Goal: Task Accomplishment & Management: Complete application form

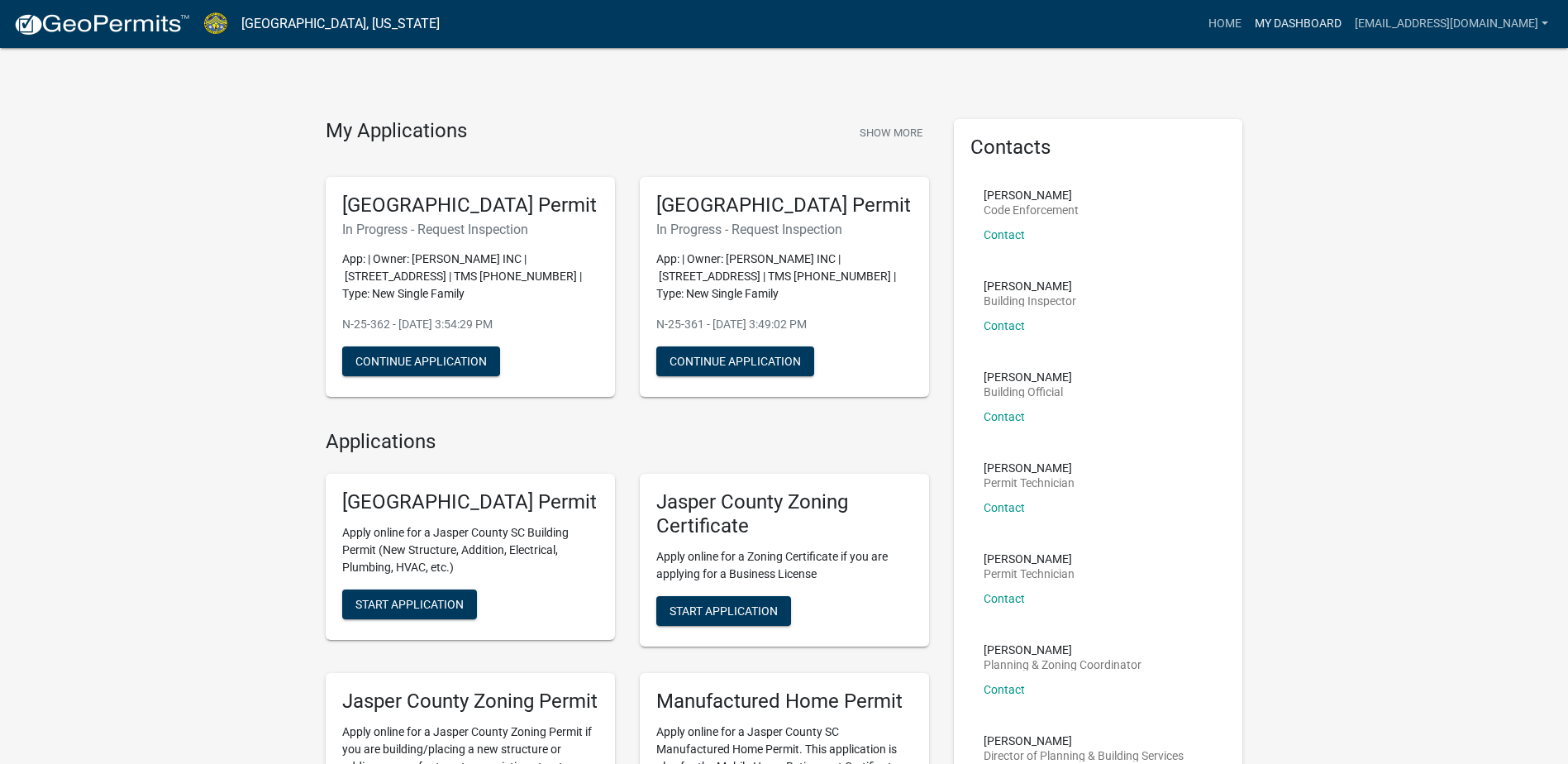
click at [1348, 18] on link "My Dashboard" at bounding box center [1298, 24] width 100 height 32
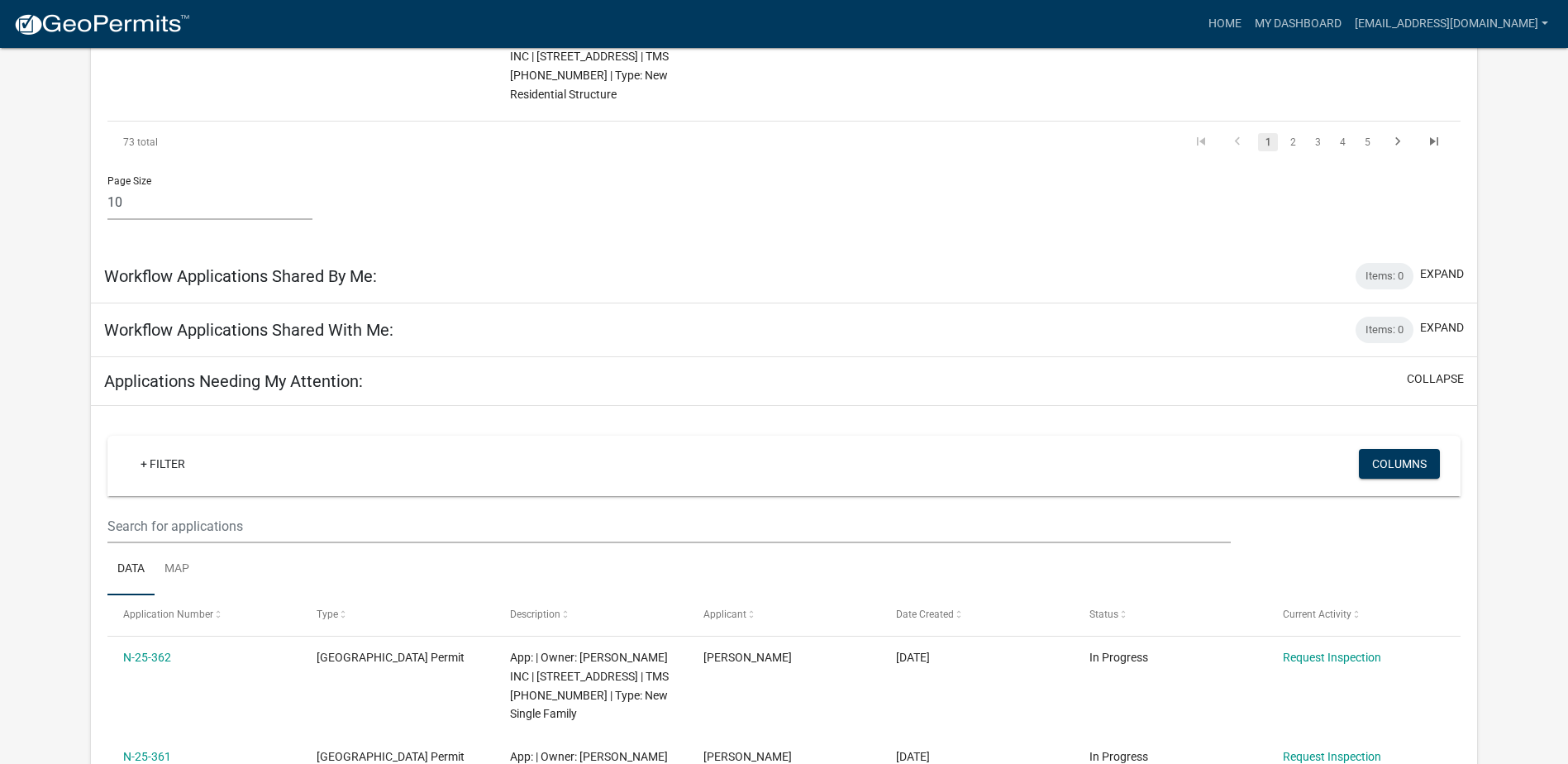
scroll to position [1240, 0]
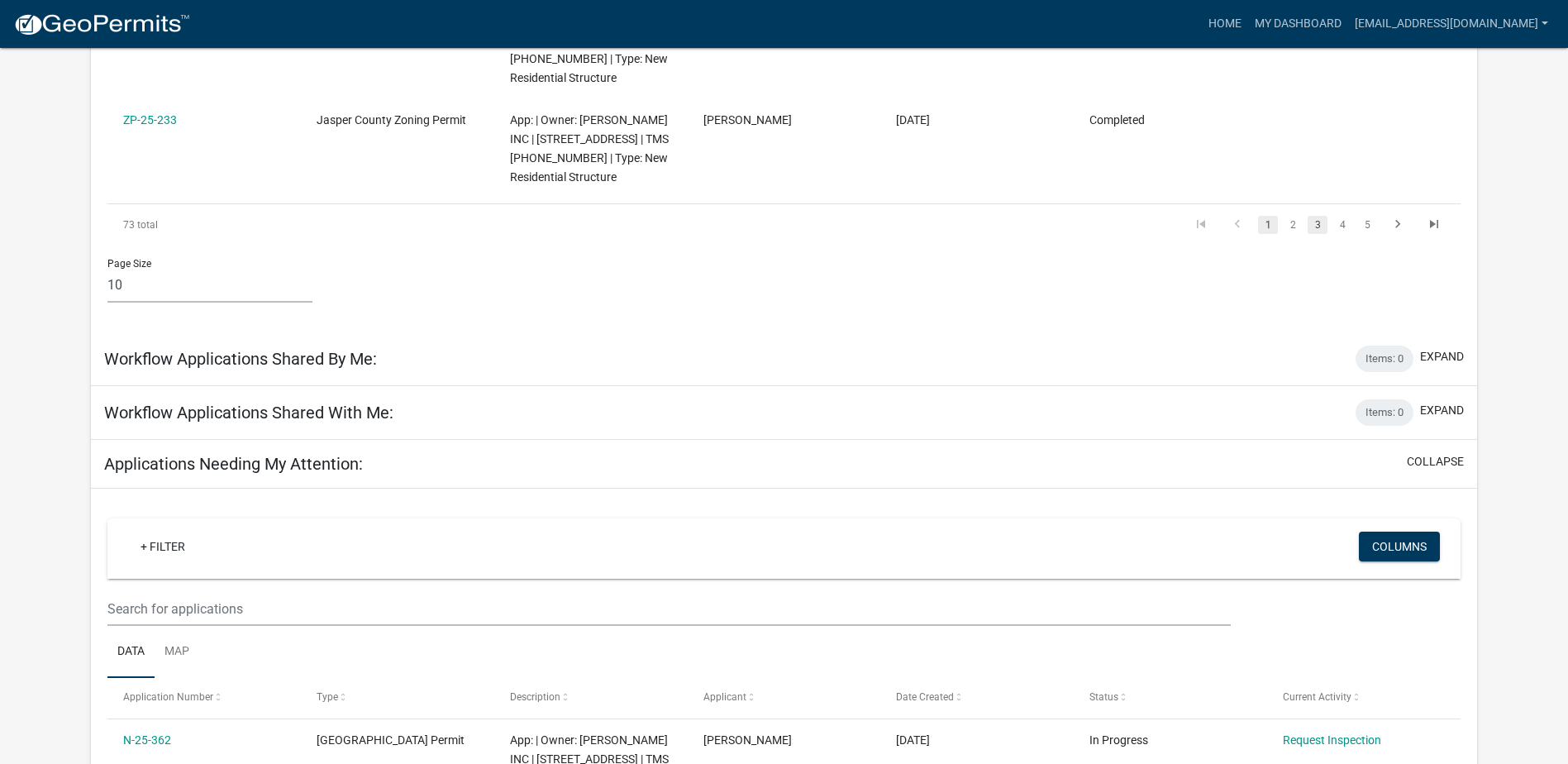
click at [1315, 215] on link "3" at bounding box center [1317, 224] width 20 height 18
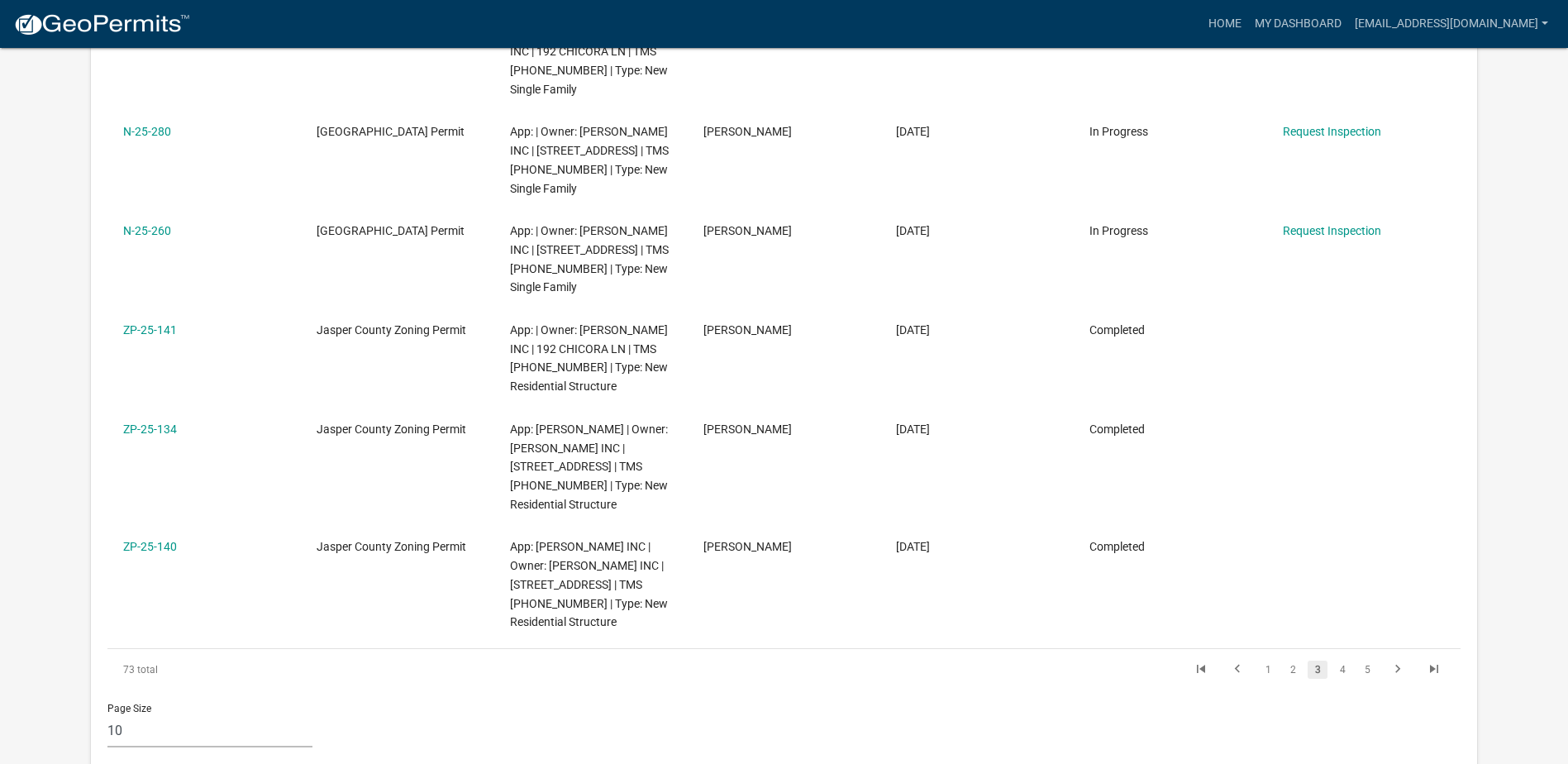
scroll to position [827, 0]
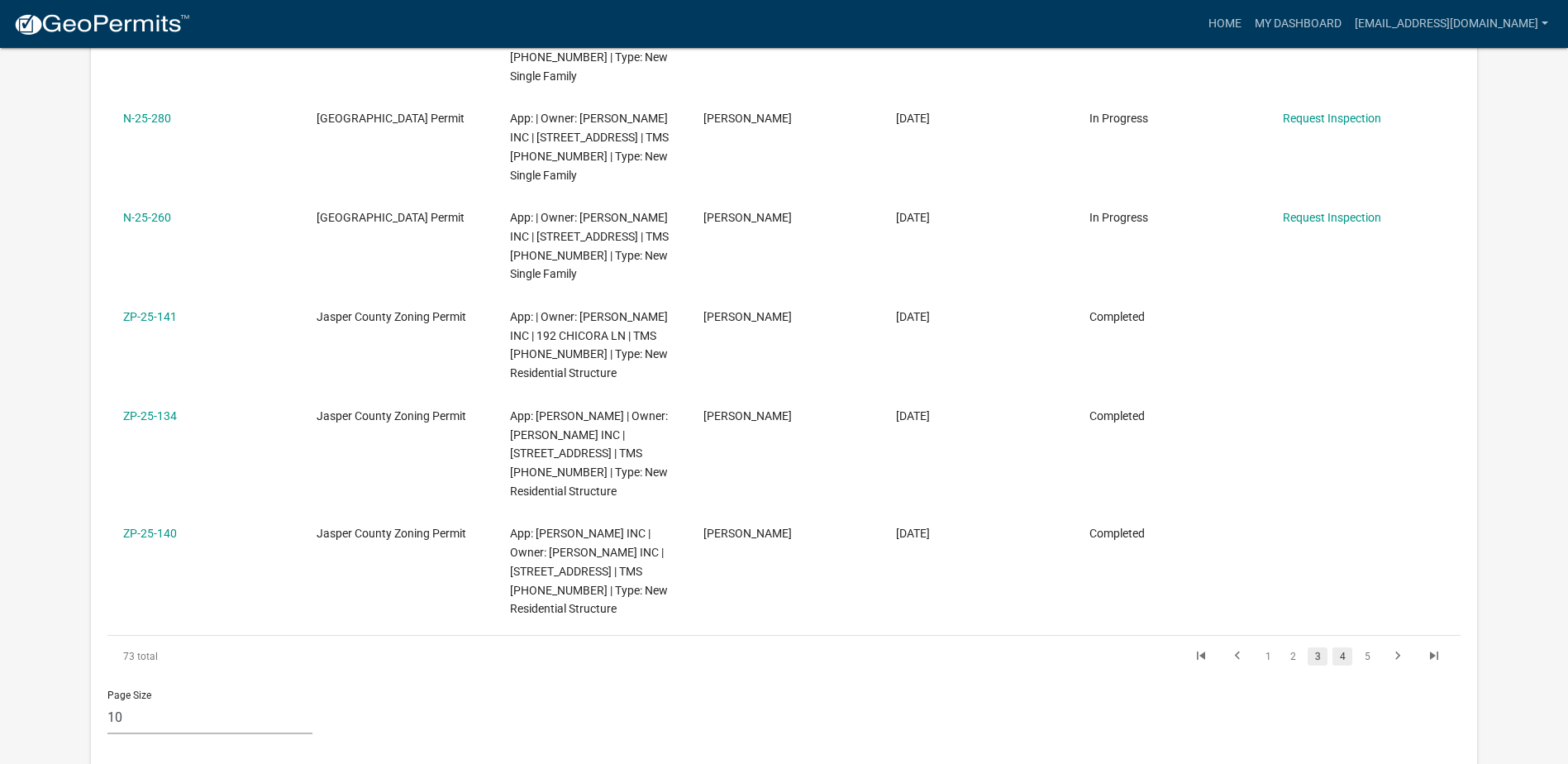
click at [1349, 663] on link "4" at bounding box center [1342, 656] width 20 height 18
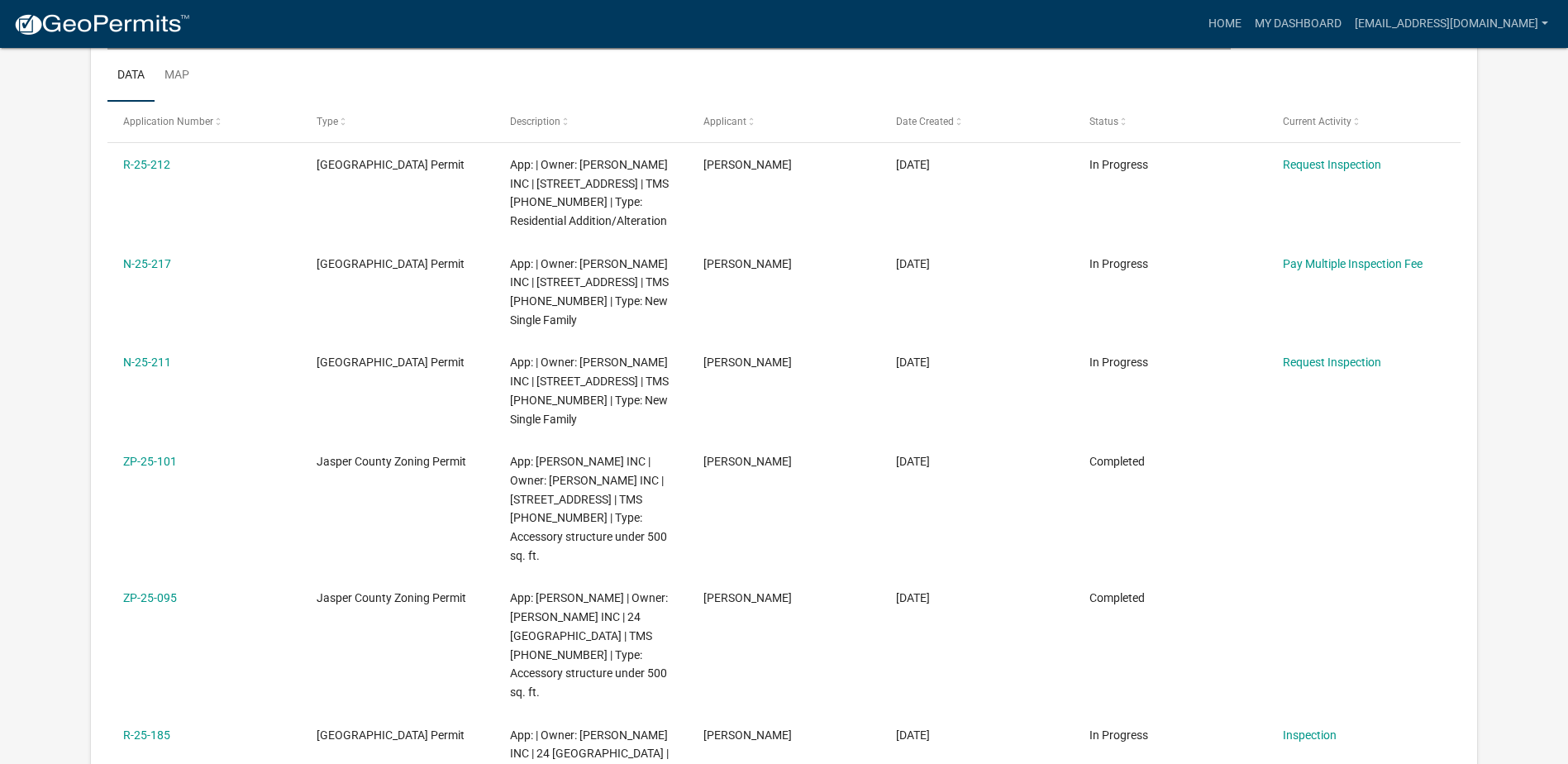
scroll to position [266, 0]
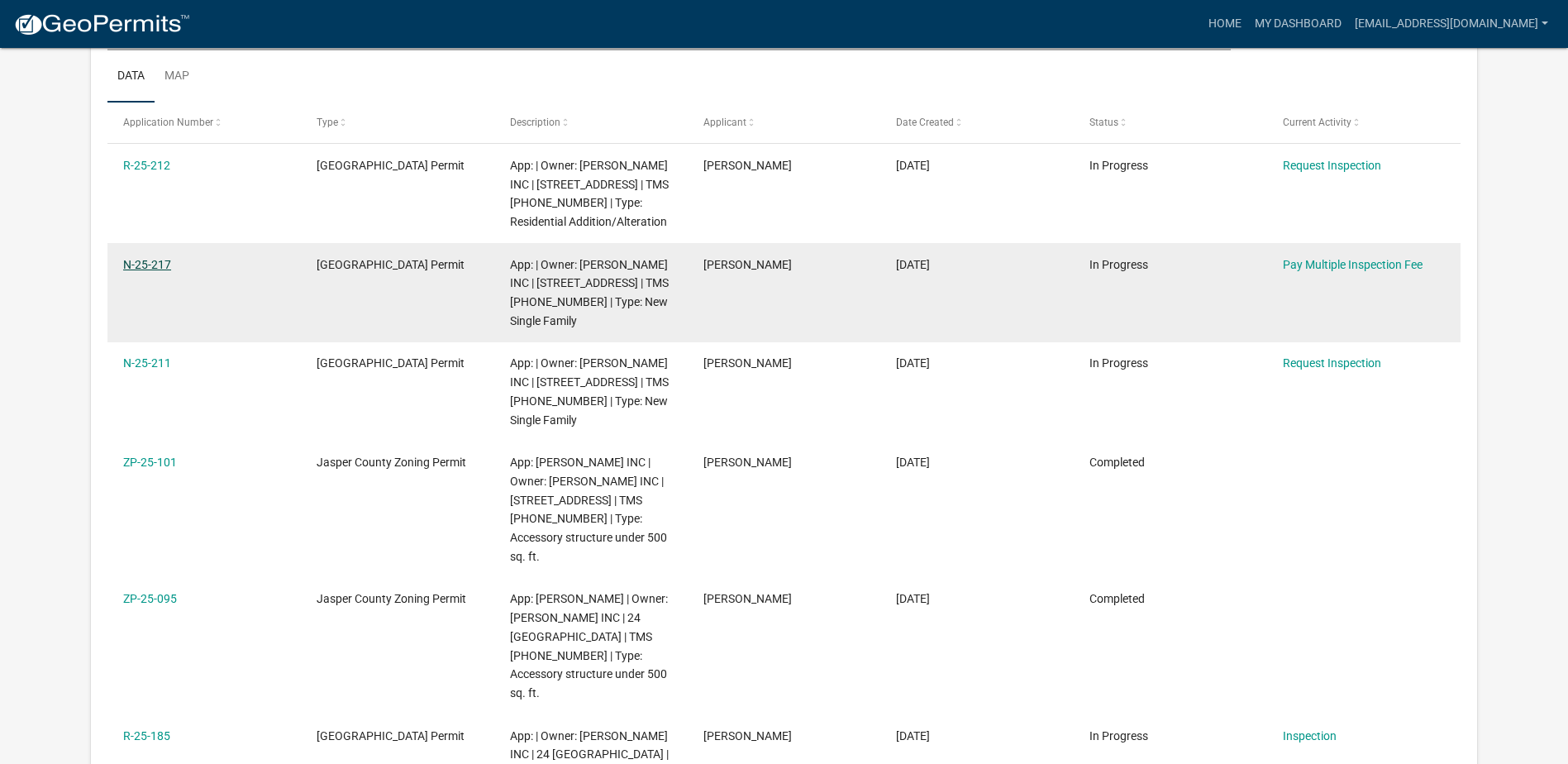
click at [153, 264] on link "N-25-217" at bounding box center [148, 264] width 48 height 13
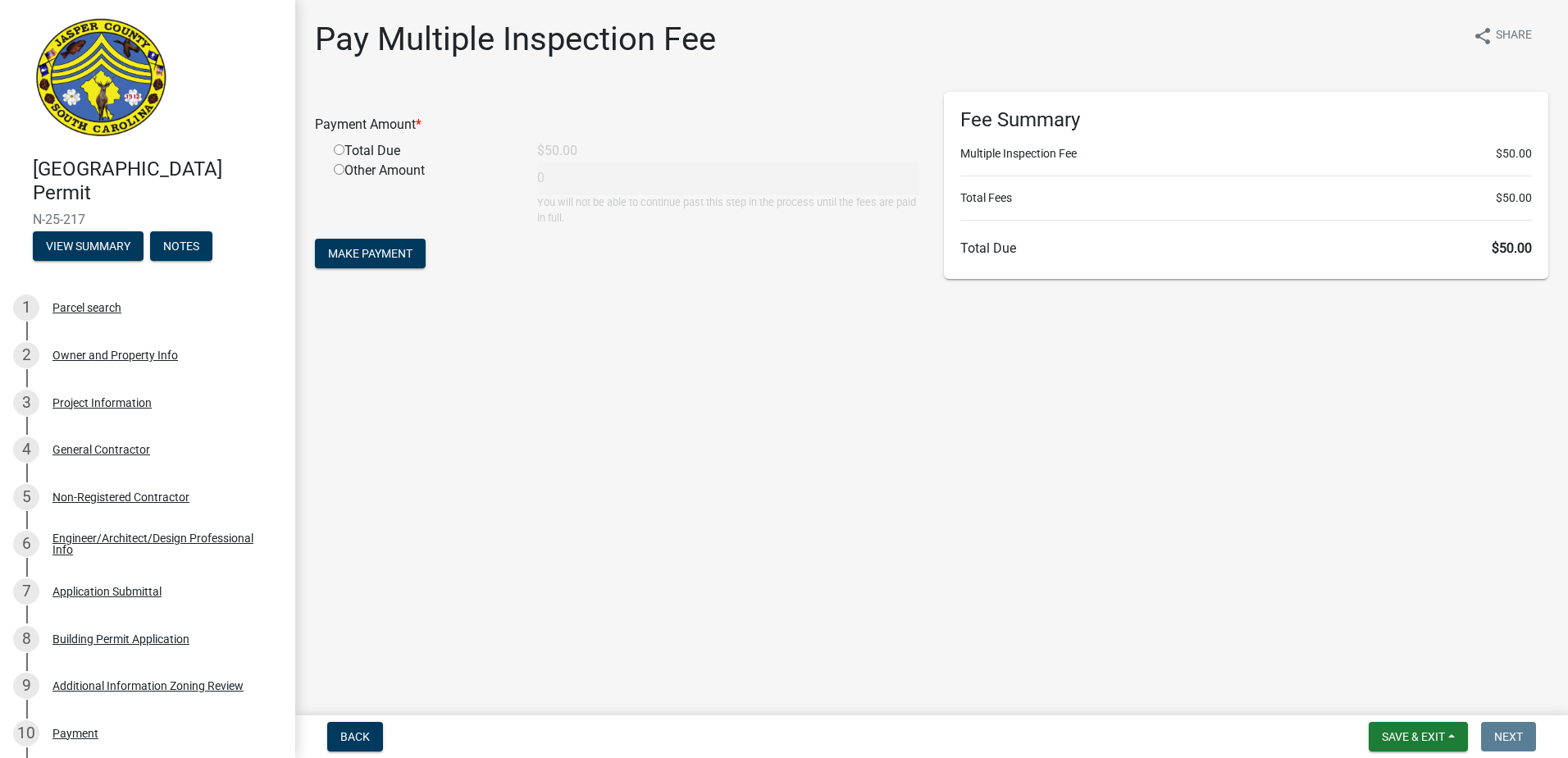
click at [340, 152] on input "radio" at bounding box center [339, 150] width 11 height 11
radio input "true"
type input "50"
click at [364, 250] on span "Make Payment" at bounding box center [369, 253] width 84 height 13
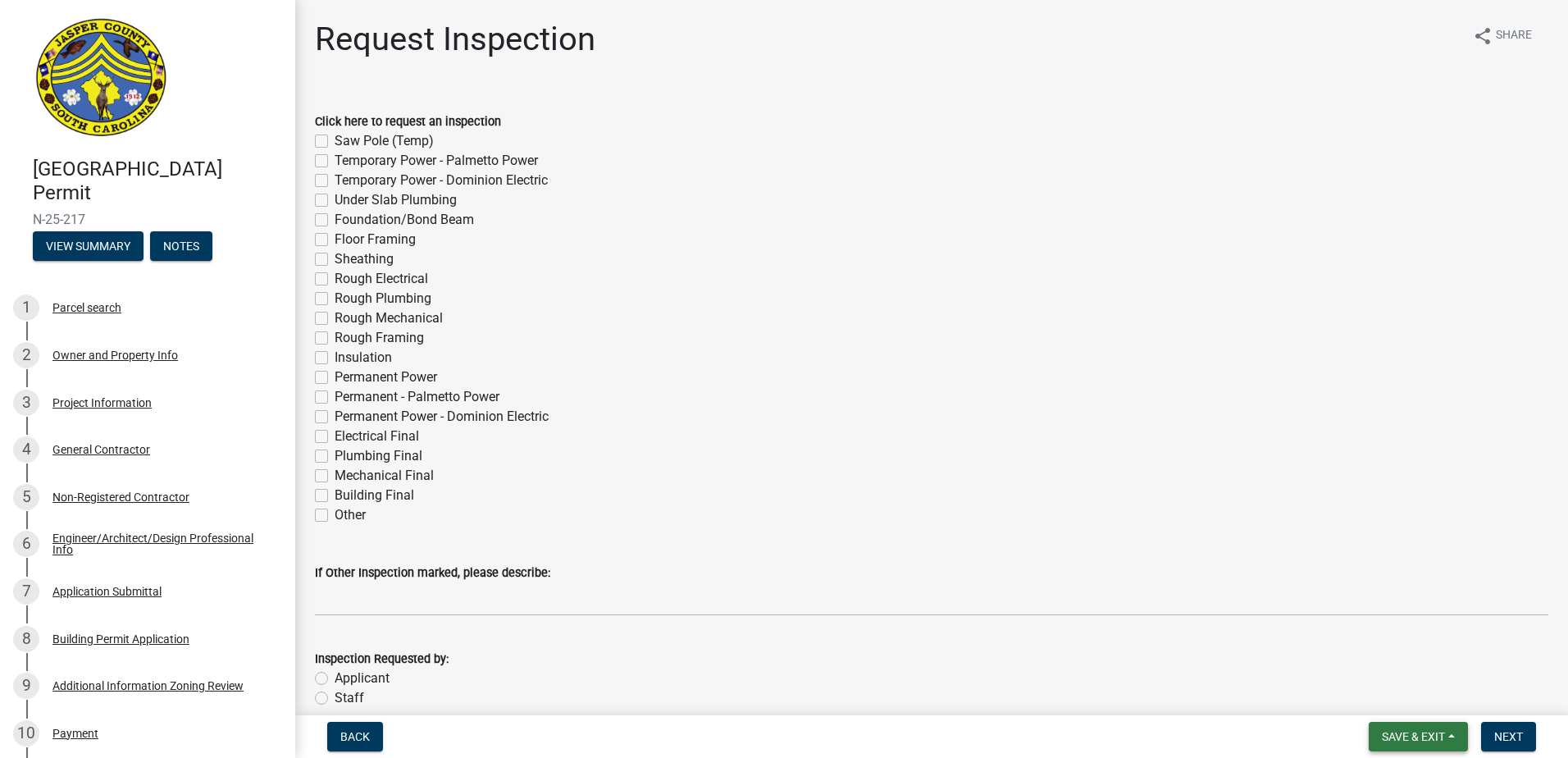
click at [1430, 740] on span "Save & Exit" at bounding box center [1413, 736] width 63 height 13
click at [1419, 694] on button "Save & Exit" at bounding box center [1402, 694] width 131 height 39
